Goal: Task Accomplishment & Management: Use online tool/utility

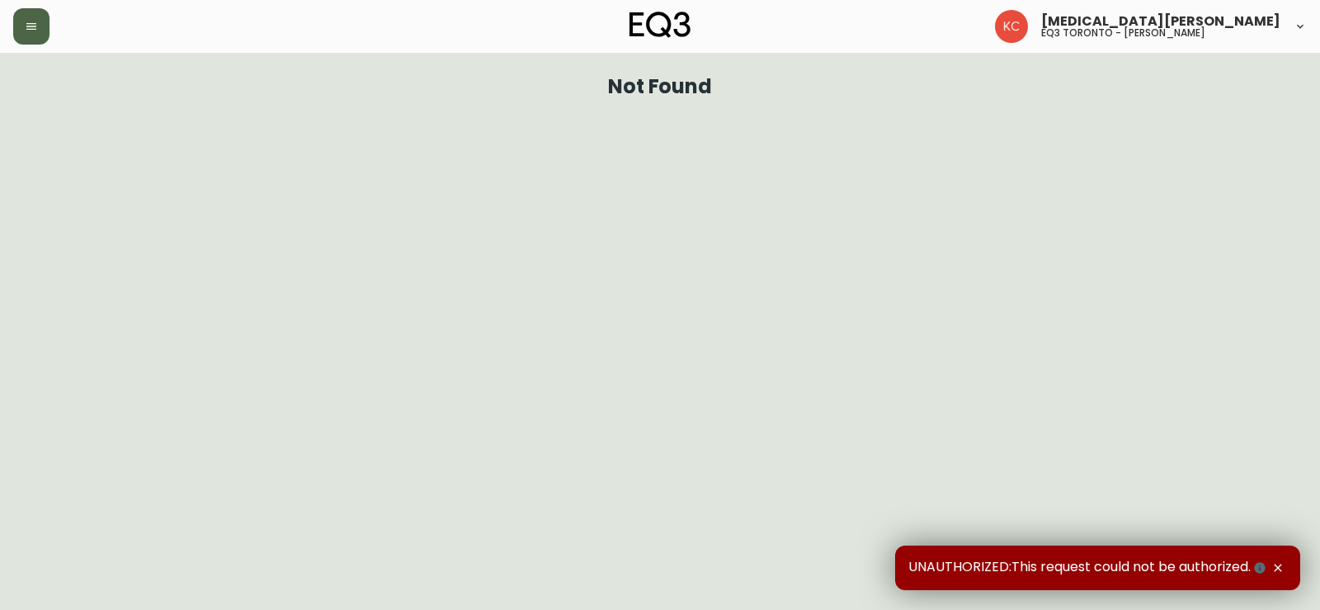
click at [31, 23] on icon "button" at bounding box center [31, 26] width 10 height 7
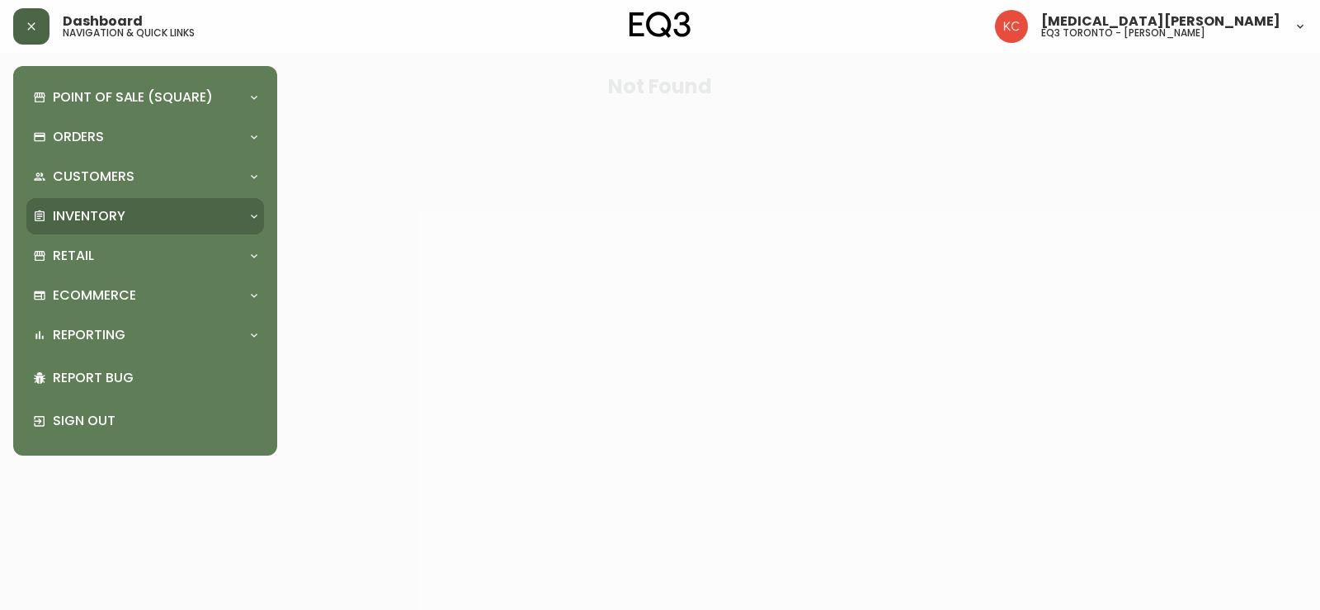
click at [57, 208] on p "Inventory" at bounding box center [89, 216] width 73 height 18
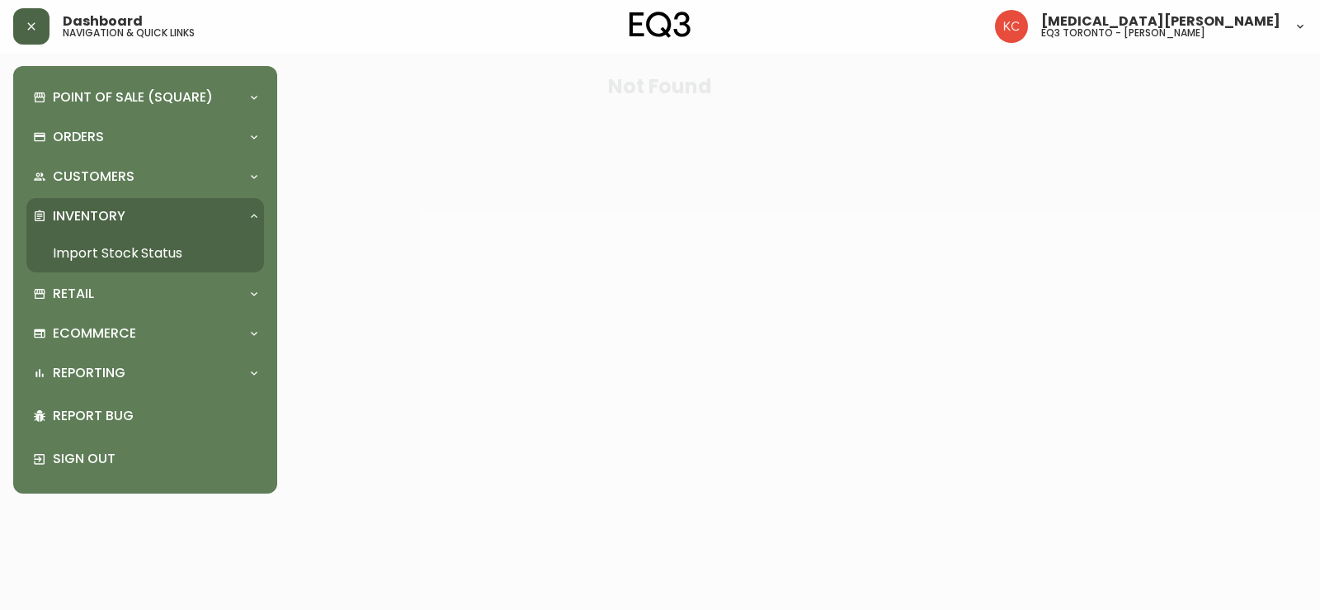
click at [73, 260] on link "Import Stock Status" at bounding box center [145, 253] width 238 height 38
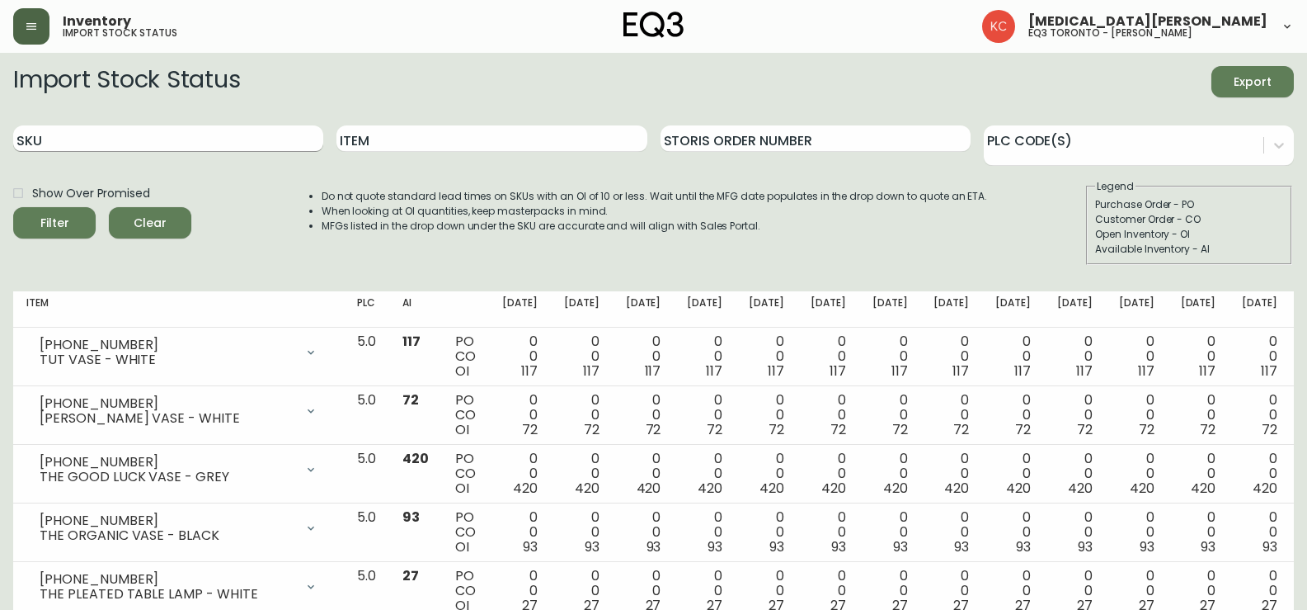
click at [13, 8] on button "button" at bounding box center [31, 26] width 36 height 36
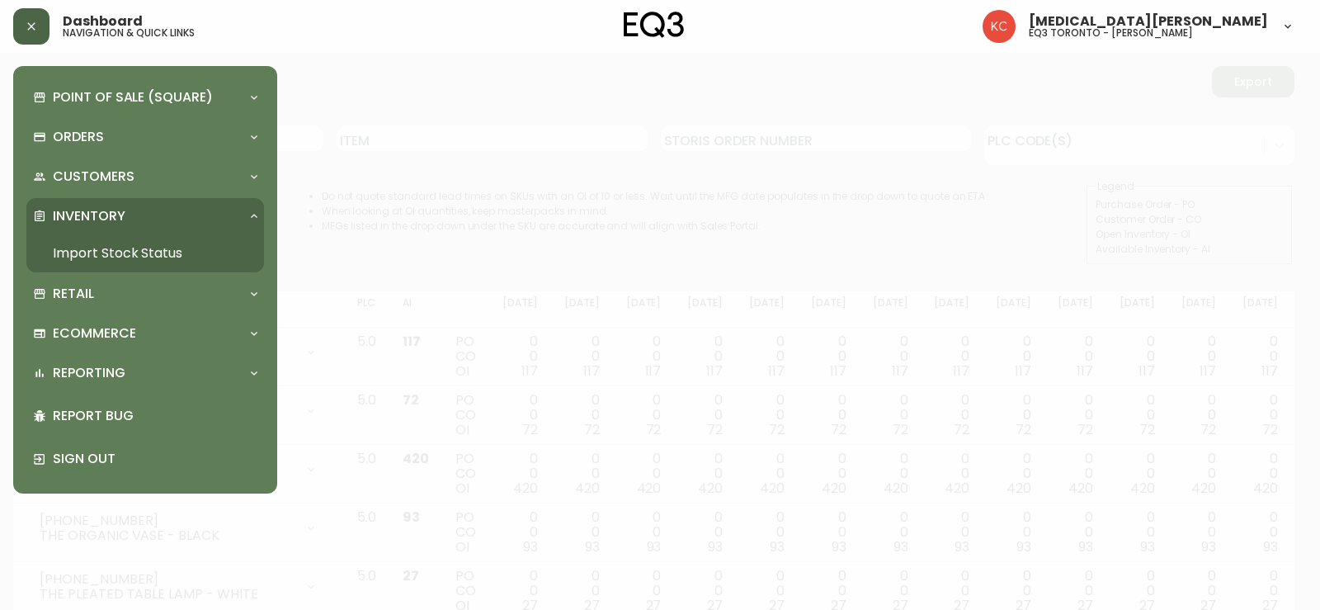
click at [378, 150] on div at bounding box center [660, 305] width 1320 height 610
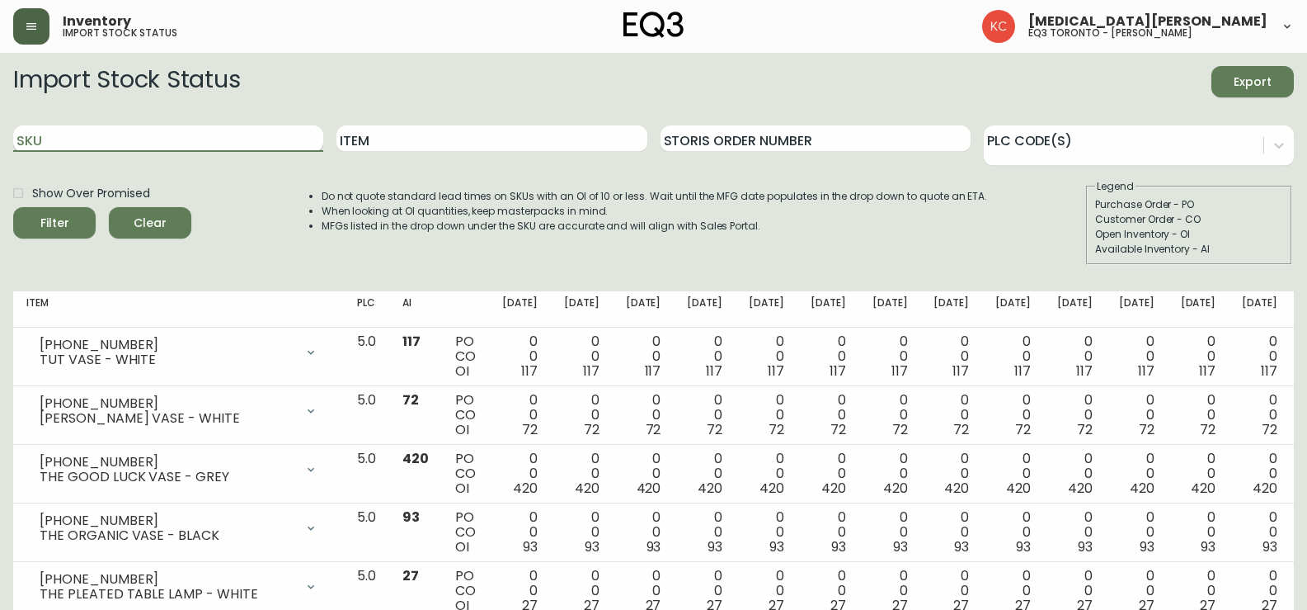
click at [67, 140] on input "SKU" at bounding box center [168, 138] width 310 height 26
click at [13, 207] on button "Filter" at bounding box center [54, 222] width 82 height 31
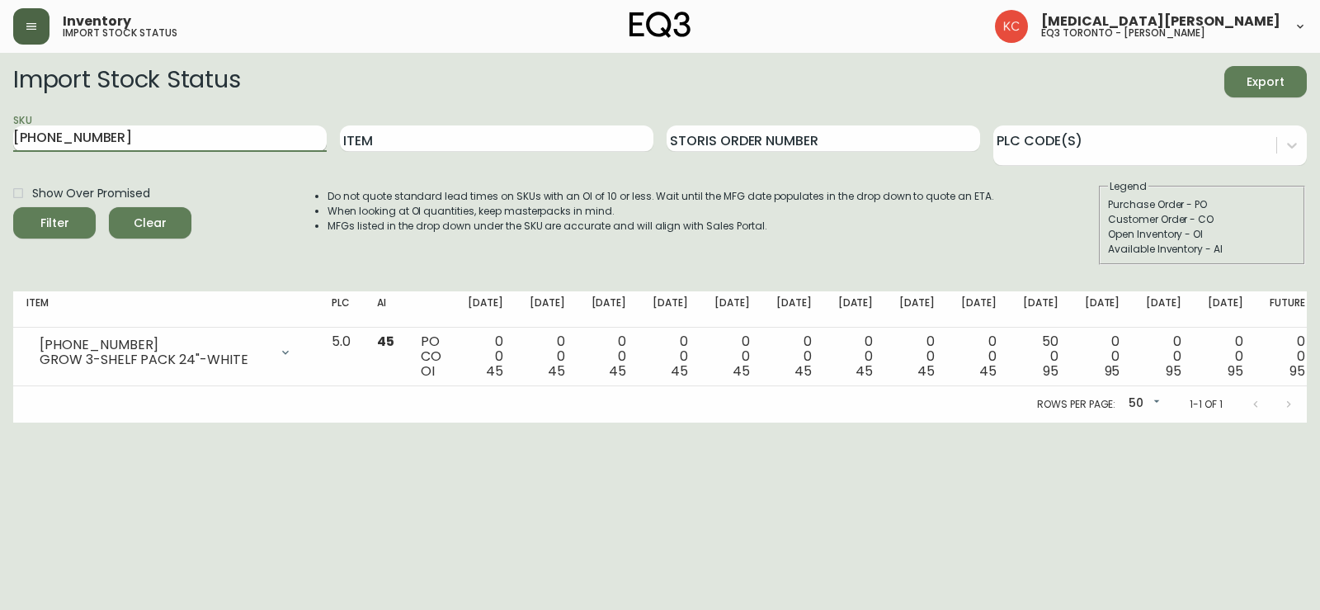
drag, startPoint x: 60, startPoint y: 133, endPoint x: 71, endPoint y: 135, distance: 11.0
click at [71, 135] on input "[PHONE_NUMBER]" at bounding box center [169, 138] width 313 height 26
click at [120, 136] on input "[PHONE_NUMBER]" at bounding box center [169, 138] width 313 height 26
click at [13, 207] on button "Filter" at bounding box center [54, 222] width 82 height 31
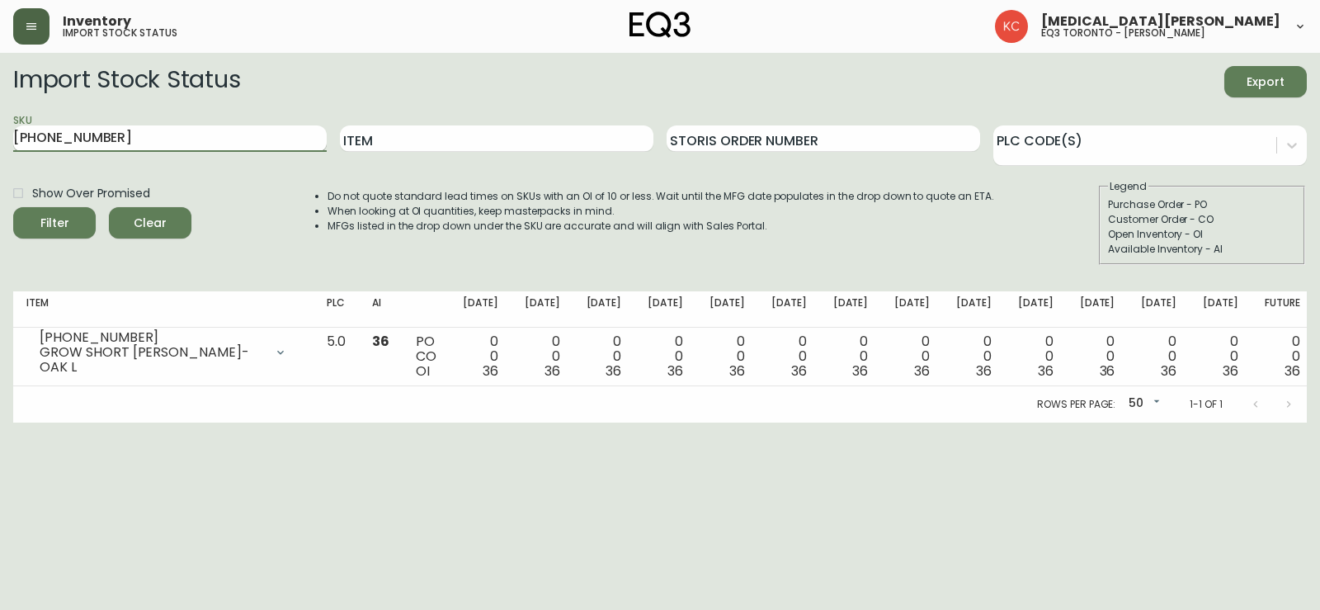
click at [72, 137] on input "[PHONE_NUMBER]" at bounding box center [169, 138] width 313 height 26
type input "[PHONE_NUMBER]"
click at [13, 207] on button "Filter" at bounding box center [54, 222] width 82 height 31
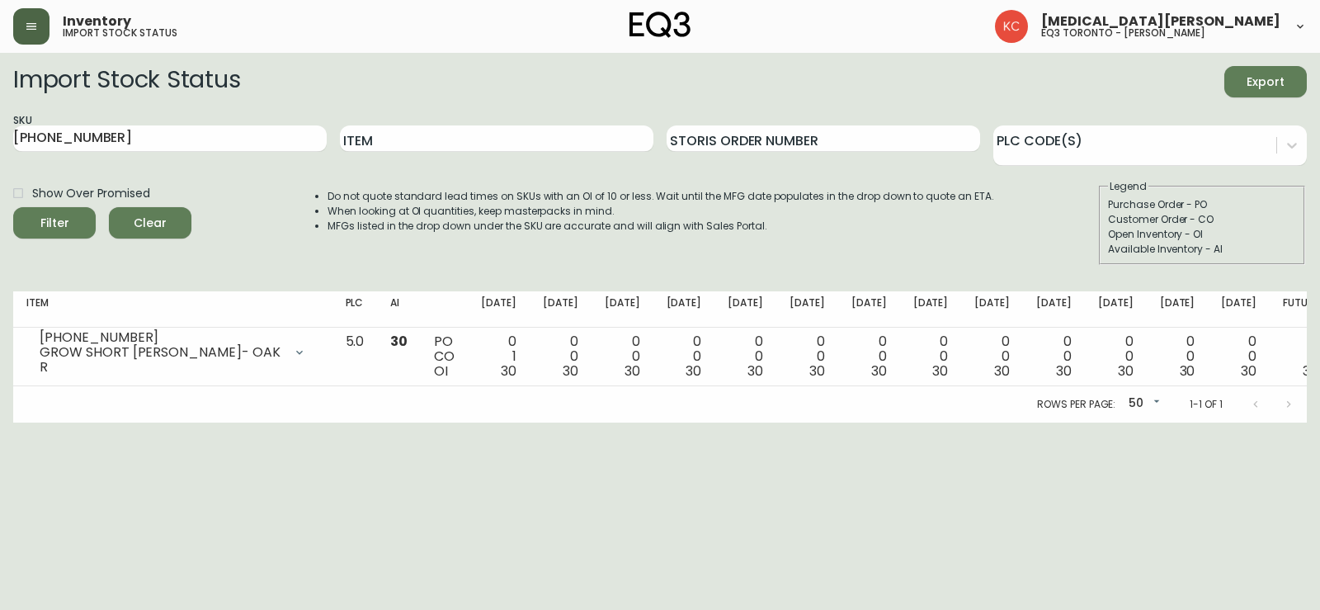
click at [1298, 422] on html "Inventory import stock status [MEDICAL_DATA][PERSON_NAME] eq3 toronto - [PERSON…" at bounding box center [660, 211] width 1320 height 422
